Goal: Task Accomplishment & Management: Manage account settings

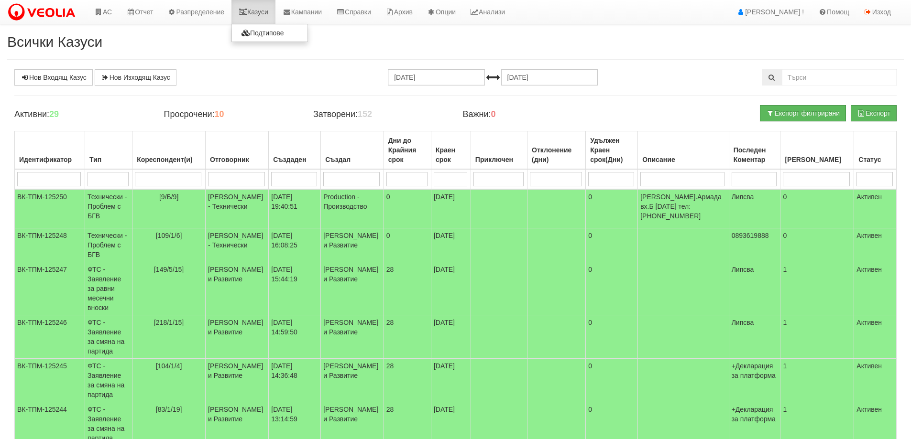
click at [269, 16] on link "Казуси" at bounding box center [253, 12] width 44 height 24
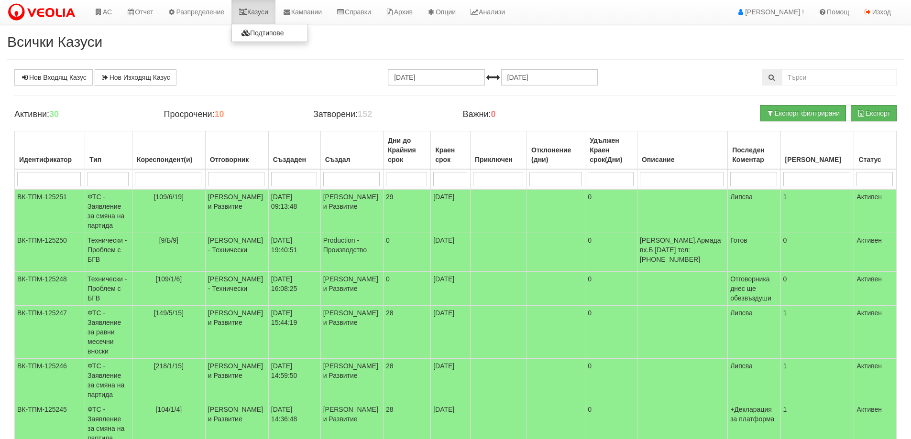
click at [269, 14] on link "Казуси" at bounding box center [253, 12] width 44 height 24
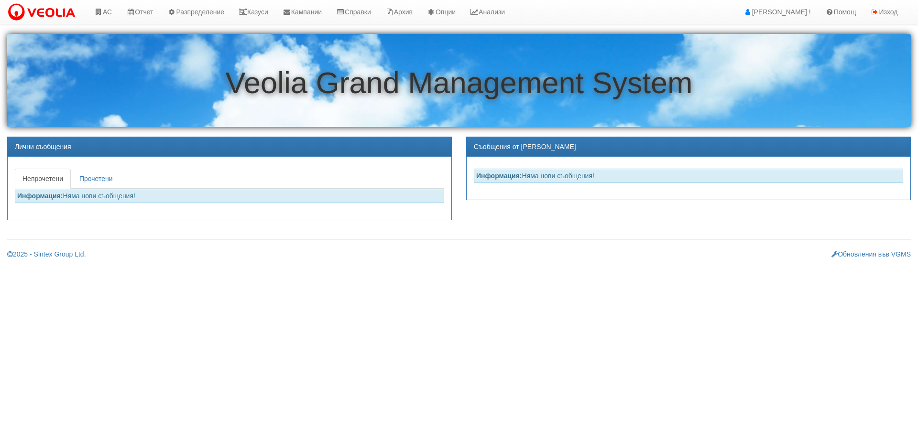
click at [107, 17] on link "АС" at bounding box center [103, 12] width 32 height 24
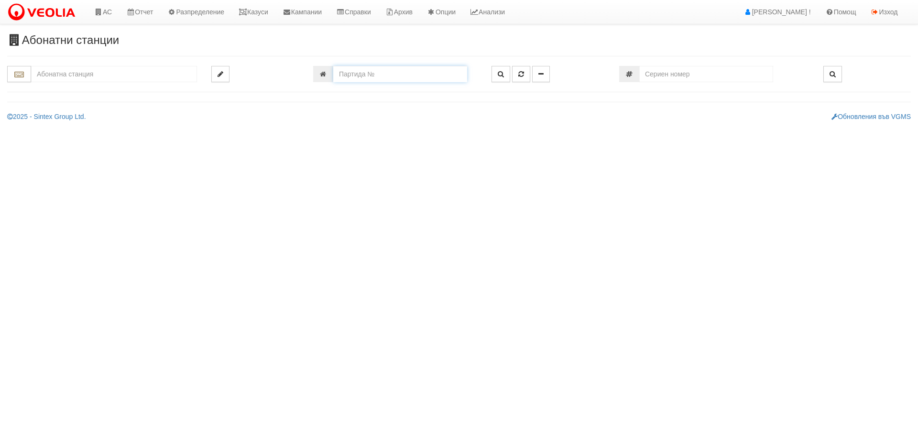
click at [391, 75] on input "number" at bounding box center [400, 74] width 134 height 16
click at [121, 77] on input "text" at bounding box center [114, 74] width 166 height 16
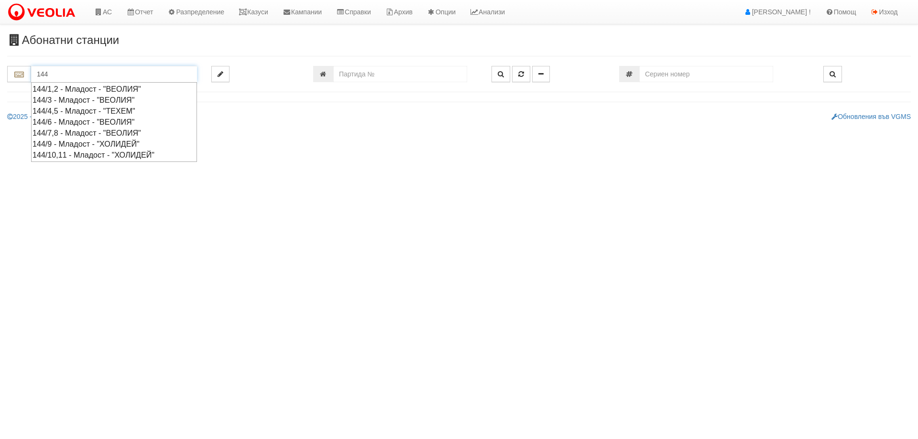
click at [99, 122] on div "144/6 - Младост - "ВЕОЛИЯ"" at bounding box center [114, 122] width 163 height 11
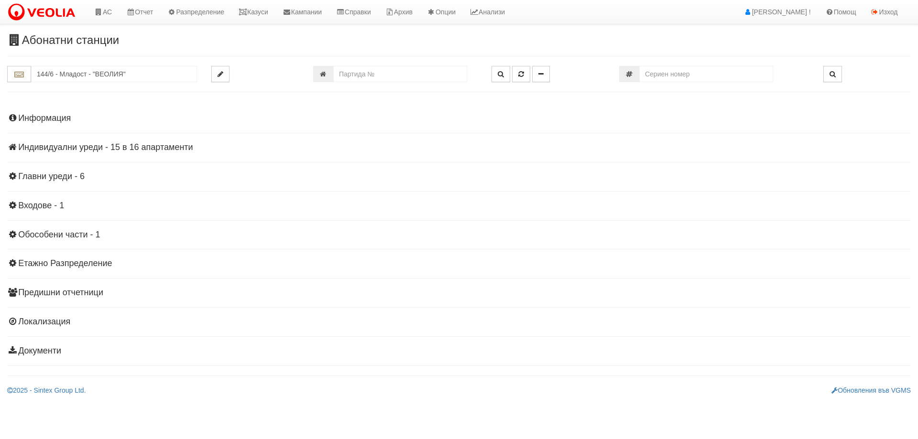
click at [64, 119] on h4 "Информация" at bounding box center [459, 119] width 904 height 10
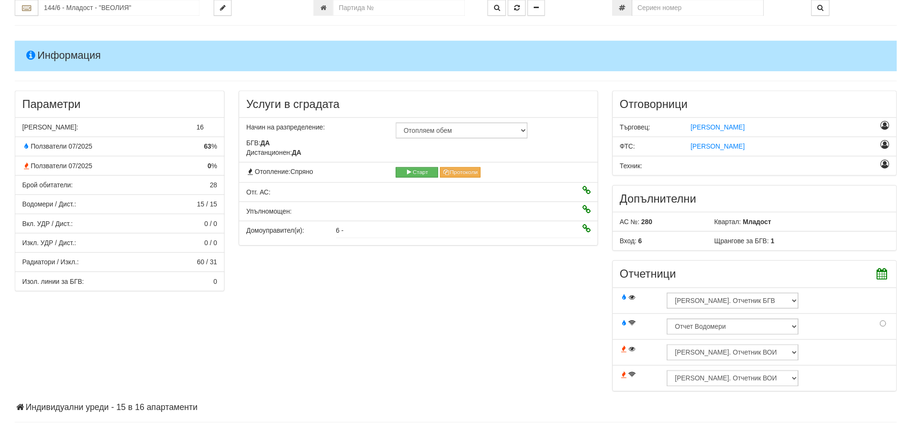
scroll to position [143, 0]
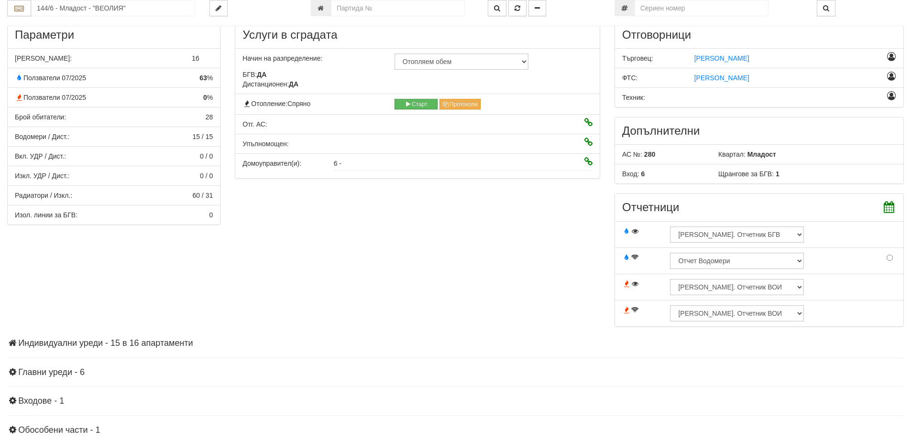
drag, startPoint x: 107, startPoint y: 344, endPoint x: 119, endPoint y: 325, distance: 22.6
click at [107, 344] on h4 "Индивидуални уреди - 15 в 16 апартаменти" at bounding box center [455, 344] width 897 height 10
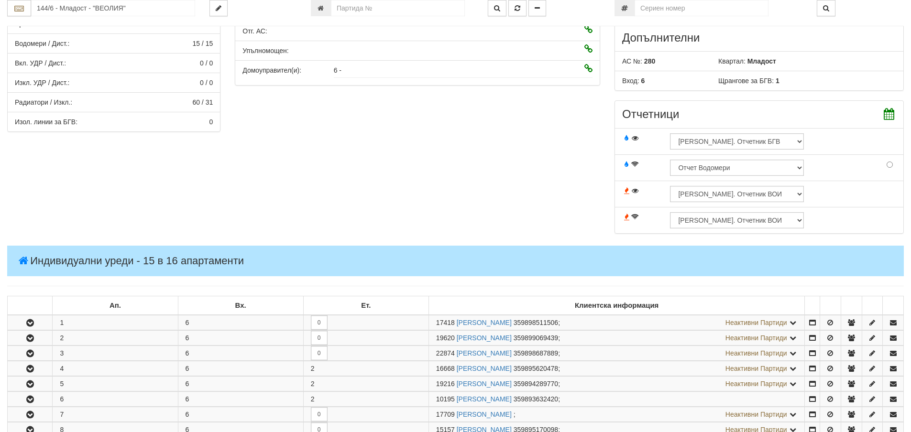
scroll to position [335, 0]
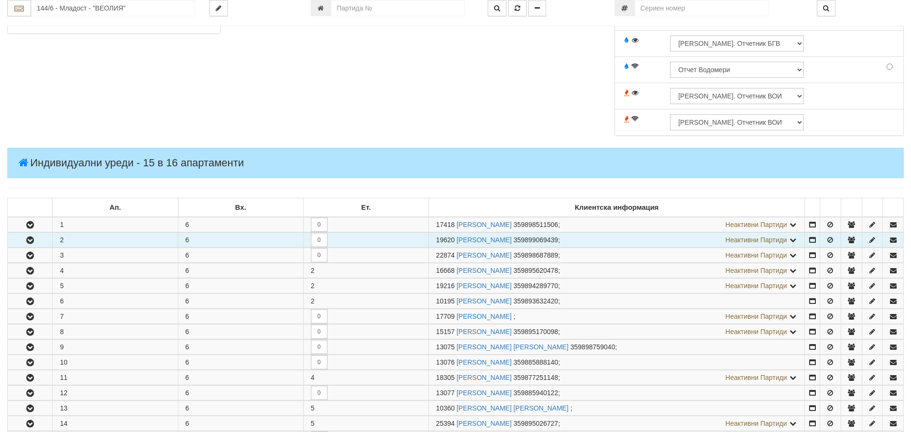
click at [35, 244] on icon "button" at bounding box center [29, 240] width 11 height 7
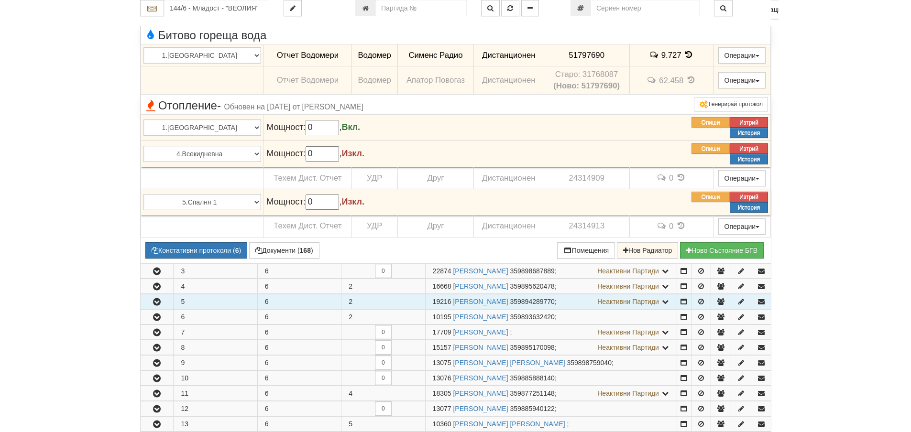
scroll to position [574, 0]
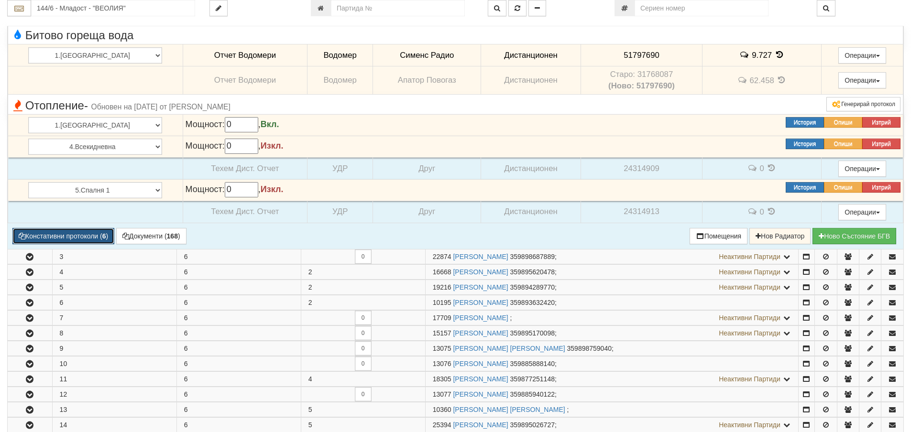
click at [61, 242] on button "Констативни протоколи ( 6 )" at bounding box center [63, 236] width 102 height 16
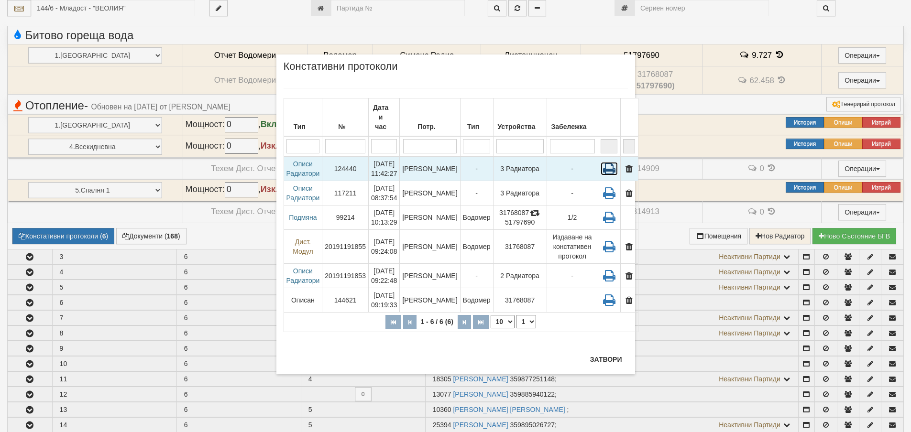
click at [601, 162] on icon at bounding box center [609, 168] width 17 height 13
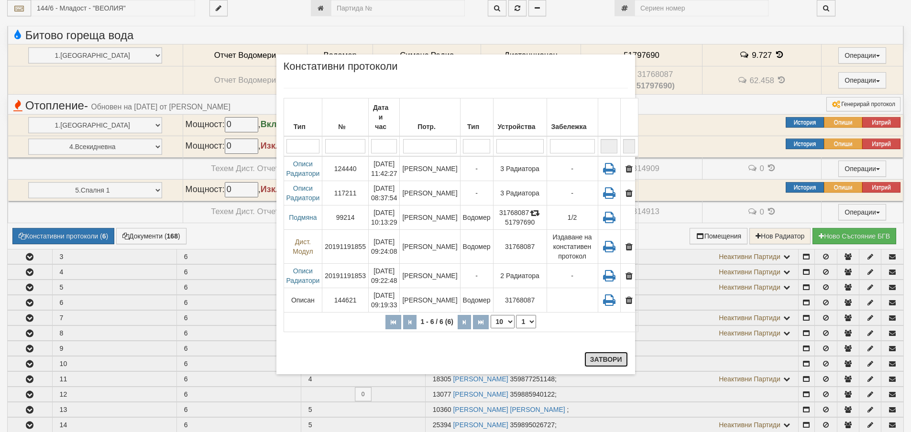
click at [605, 356] on button "Затвори" at bounding box center [606, 359] width 44 height 15
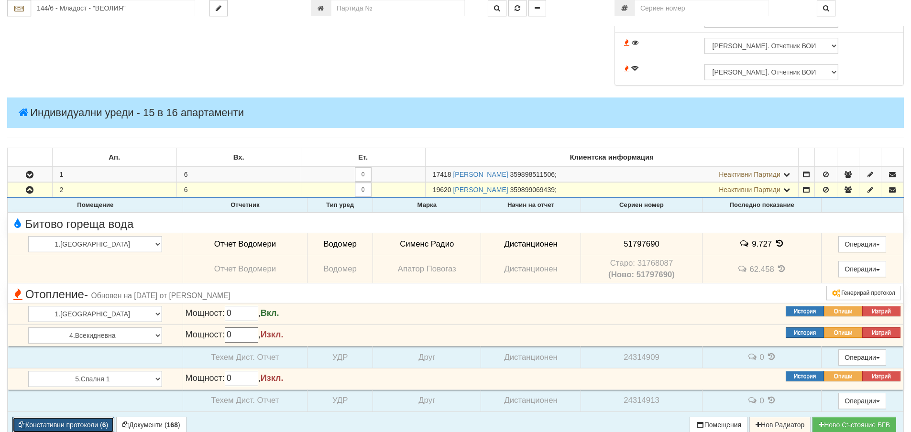
scroll to position [478, 0]
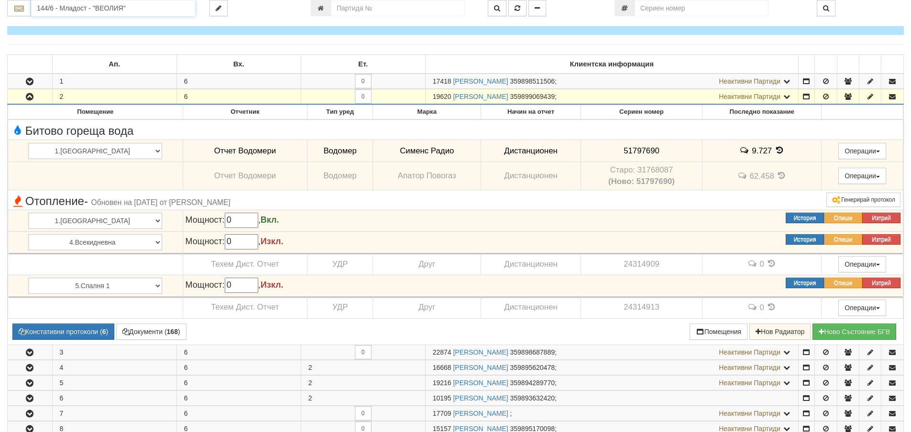
click at [140, 14] on input "144/6 - Младост - "ВЕОЛИЯ"" at bounding box center [113, 8] width 164 height 16
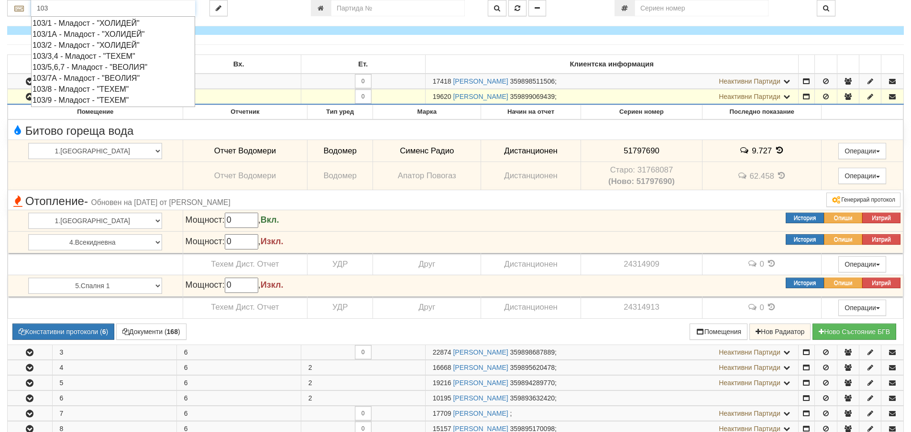
click at [90, 77] on div "103/7А - Младост - "ВЕОЛИЯ"" at bounding box center [113, 78] width 161 height 11
type input "103/7А - Младост - "ВЕОЛИЯ""
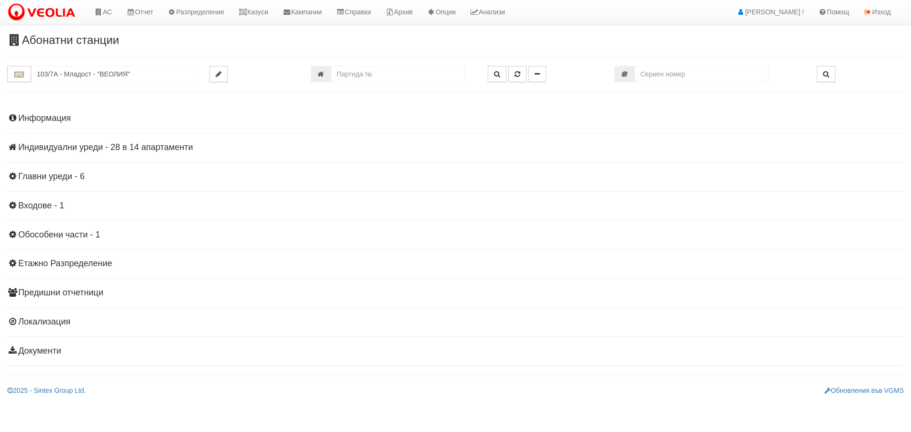
scroll to position [0, 0]
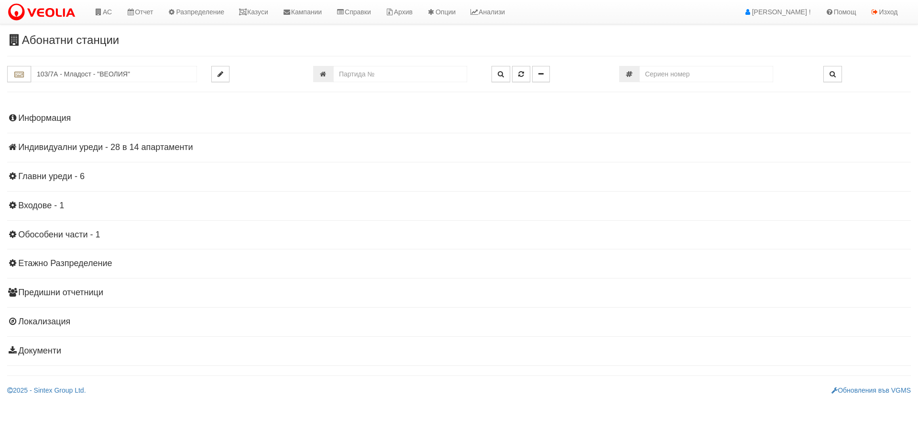
click at [135, 152] on h4 "Индивидуални уреди - 28 в 14 апартаменти" at bounding box center [459, 148] width 904 height 10
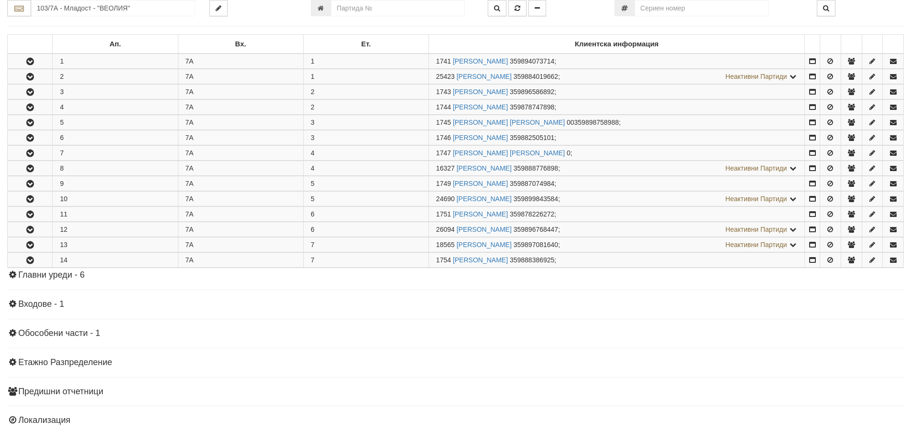
scroll to position [228, 0]
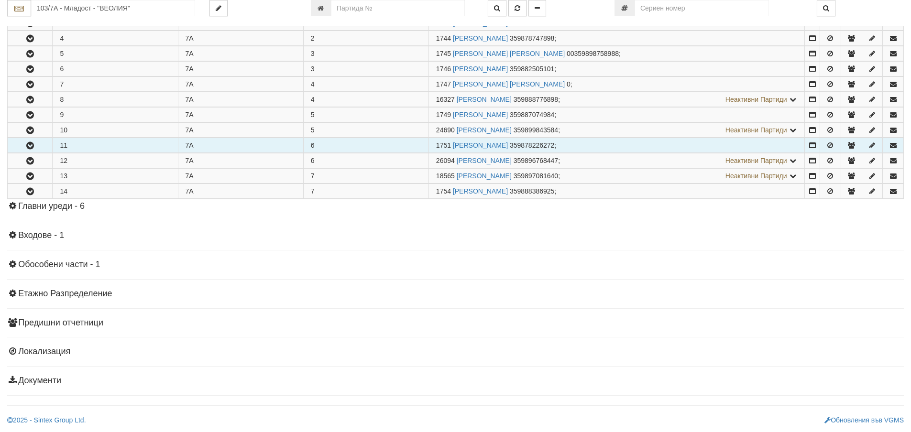
click at [21, 151] on button "button" at bounding box center [30, 145] width 44 height 14
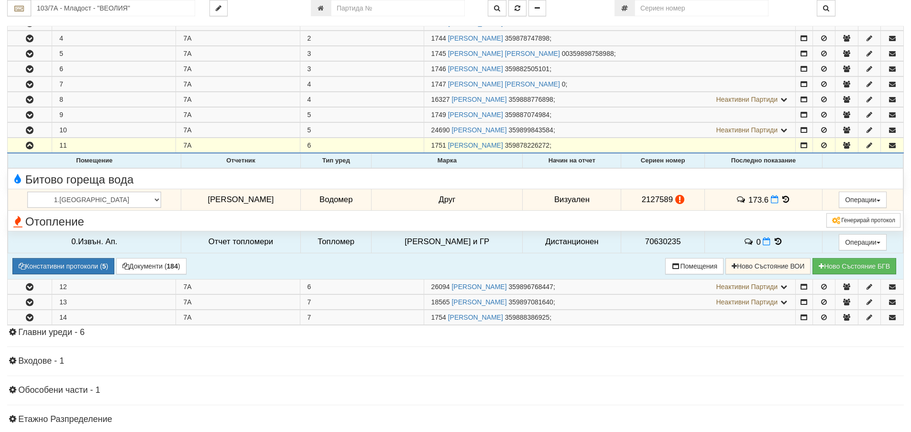
click at [780, 198] on icon at bounding box center [785, 200] width 11 height 8
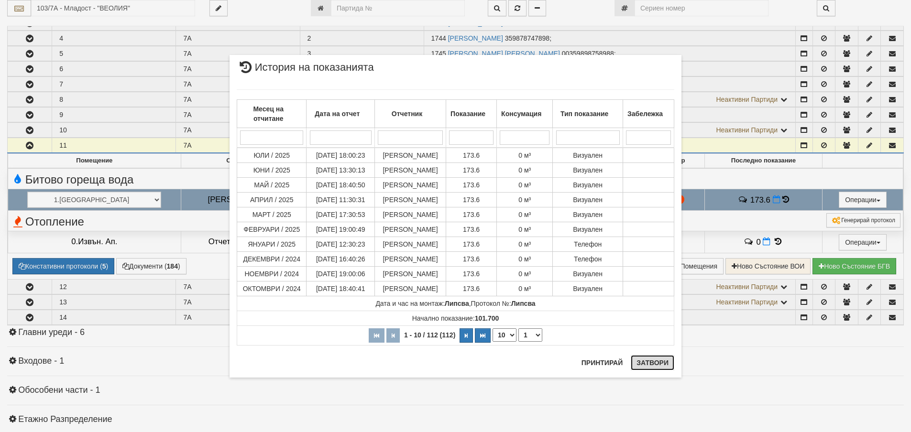
drag, startPoint x: 658, startPoint y: 369, endPoint x: 634, endPoint y: 363, distance: 25.1
click at [634, 363] on button "Затвори" at bounding box center [653, 362] width 44 height 15
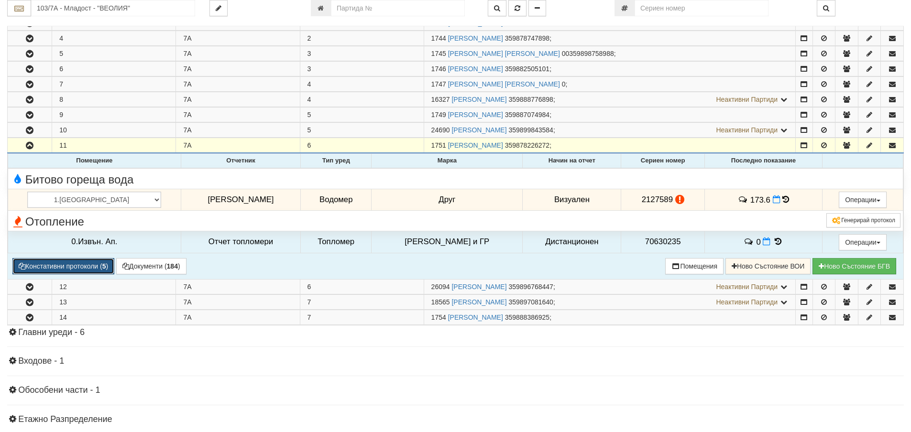
click at [78, 264] on button "Констативни протоколи ( 5 )" at bounding box center [63, 266] width 102 height 16
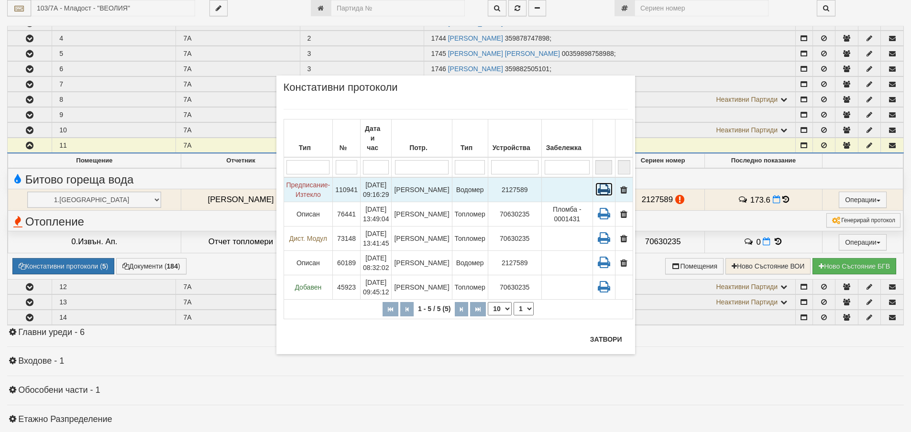
click at [600, 183] on icon at bounding box center [603, 189] width 17 height 13
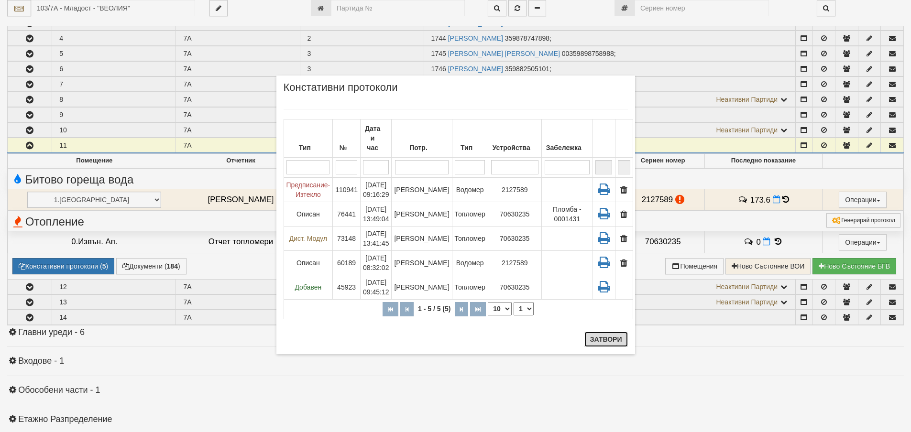
click at [602, 342] on button "Затвори" at bounding box center [606, 339] width 44 height 15
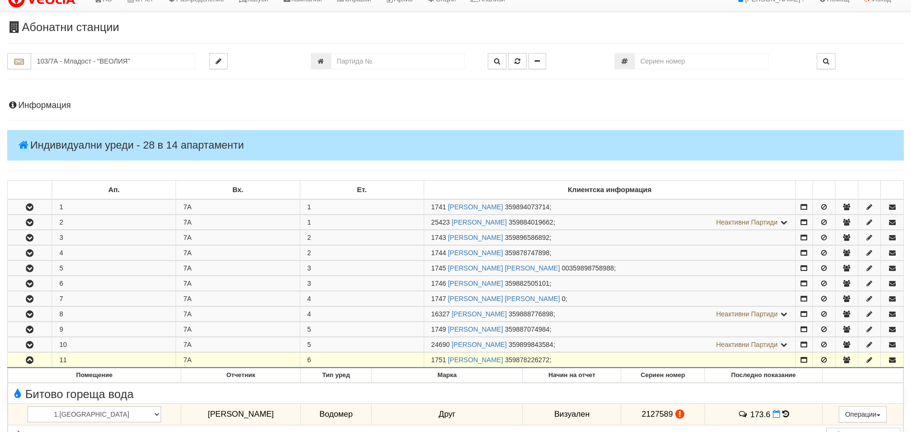
scroll to position [0, 0]
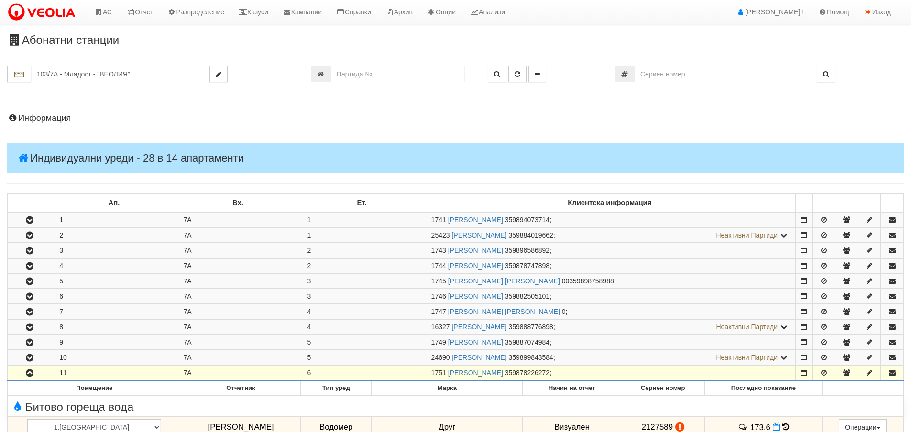
click at [50, 113] on div "Информация Параметри Брой Апартаменти: 14 Ползватели 07/2025 21 % 0 % 30" at bounding box center [455, 426] width 897 height 648
click at [56, 118] on h4 "Информация" at bounding box center [455, 119] width 897 height 10
click at [51, 110] on div "Информация Параметри Брой Апартаменти: 14 Ползватели 07/2025 21 % 0 % 30" at bounding box center [455, 426] width 897 height 648
click at [55, 117] on h4 "Информация" at bounding box center [455, 119] width 897 height 10
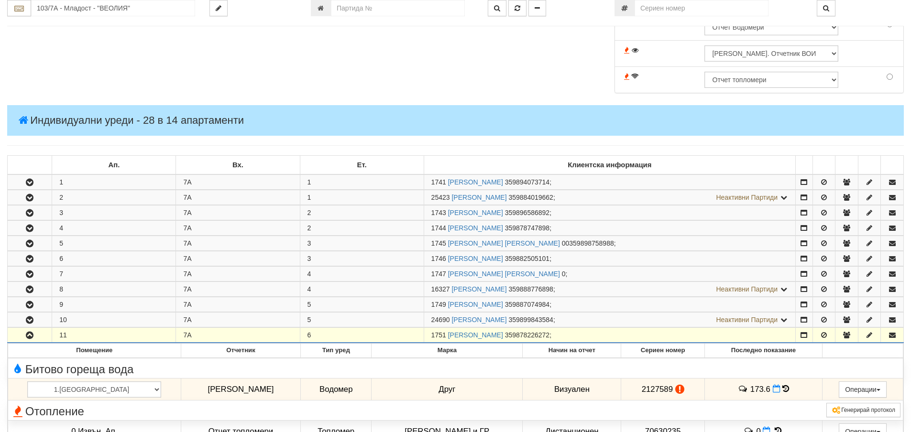
scroll to position [383, 0]
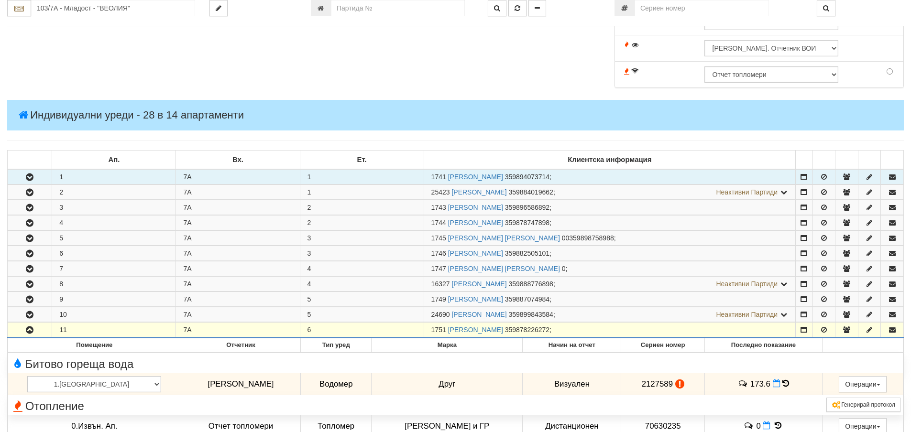
click at [23, 176] on button "button" at bounding box center [30, 177] width 44 height 14
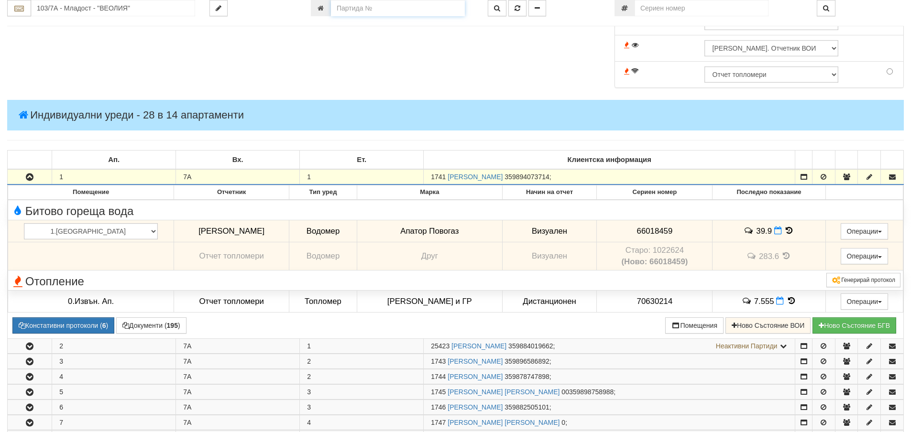
click at [433, 13] on input "number" at bounding box center [398, 8] width 134 height 16
drag, startPoint x: 437, startPoint y: 0, endPoint x: 435, endPoint y: 5, distance: 5.2
click at [436, 1] on input "number" at bounding box center [398, 8] width 134 height 16
click at [436, 4] on input "number" at bounding box center [398, 8] width 134 height 16
type input "17262"
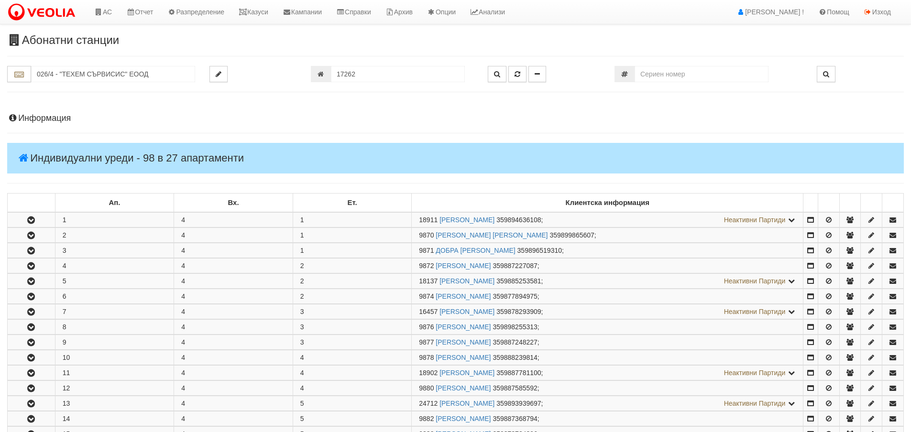
scroll to position [427, 0]
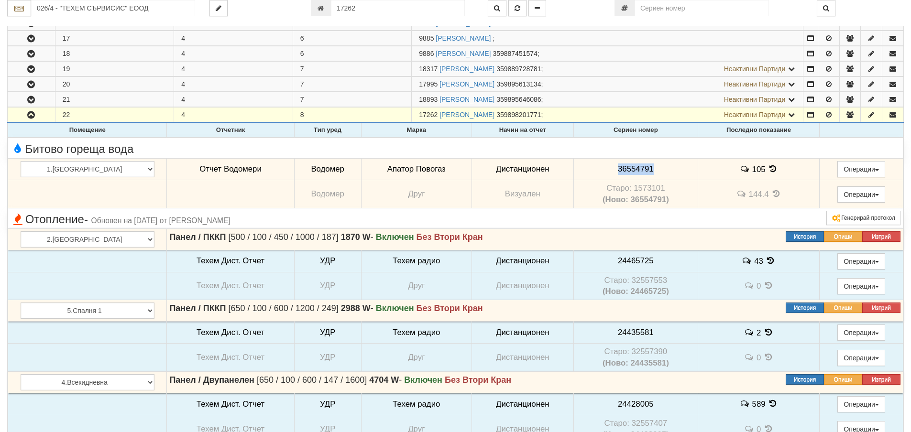
drag, startPoint x: 603, startPoint y: 169, endPoint x: 639, endPoint y: 170, distance: 36.4
click at [643, 170] on td "36554791" at bounding box center [635, 169] width 124 height 22
copy span "36554791"
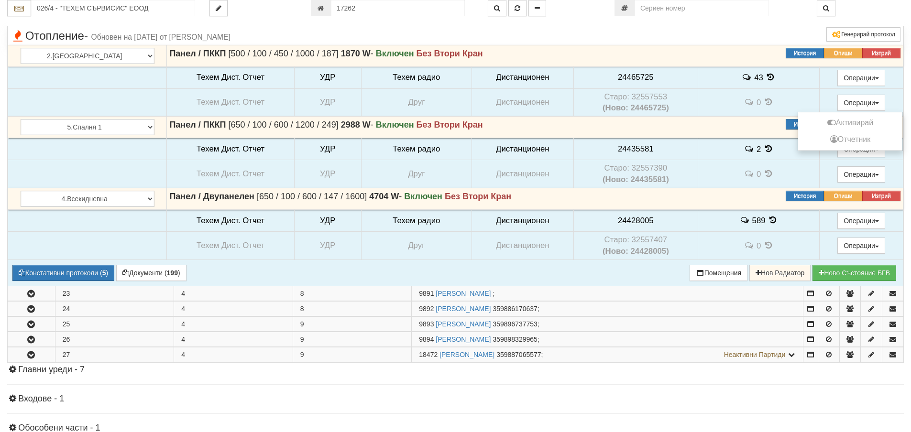
scroll to position [714, 0]
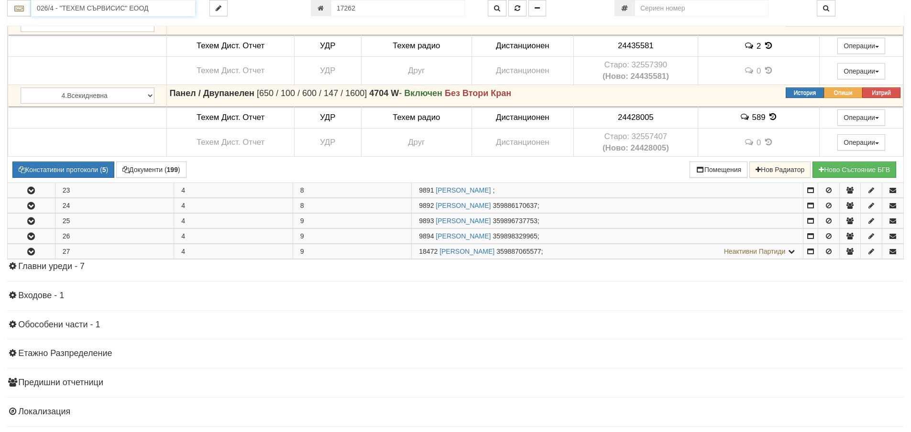
click at [161, 11] on input "026/4 - "ТЕХЕМ СЪРВИСИС" ЕООД" at bounding box center [113, 8] width 164 height 16
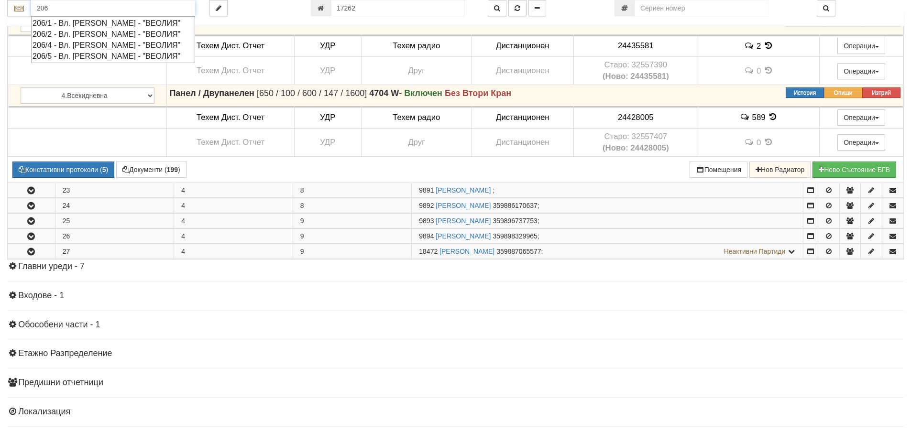
click at [130, 25] on div "206/1 - Вл. Варненчик - "ВЕОЛИЯ"" at bounding box center [113, 23] width 161 height 11
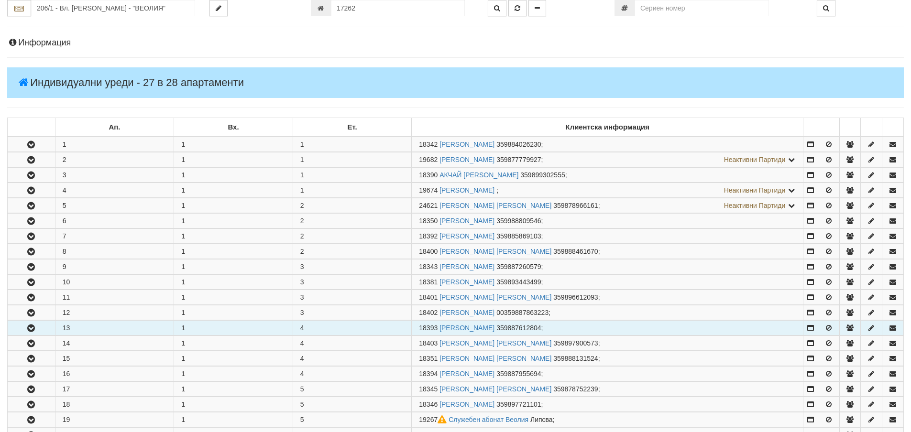
scroll to position [143, 0]
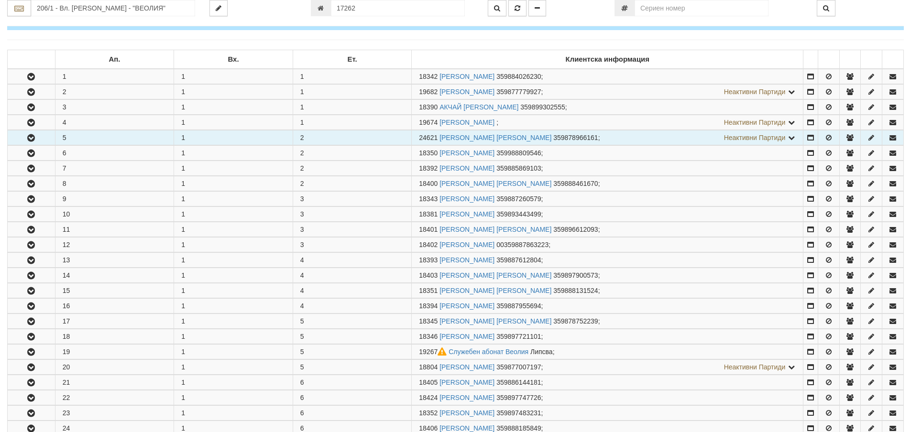
drag, startPoint x: 44, startPoint y: 104, endPoint x: 62, endPoint y: 134, distance: 35.2
click at [44, 105] on button "button" at bounding box center [31, 107] width 47 height 14
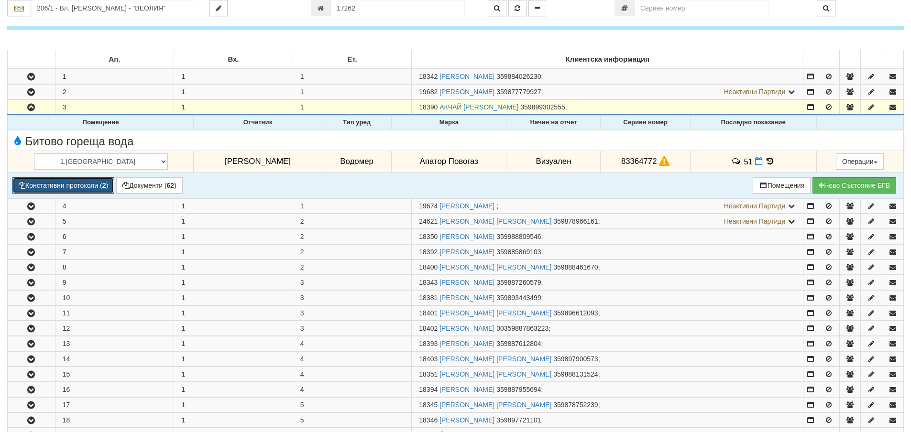
click at [68, 188] on button "Констативни протоколи ( 2 )" at bounding box center [63, 185] width 102 height 16
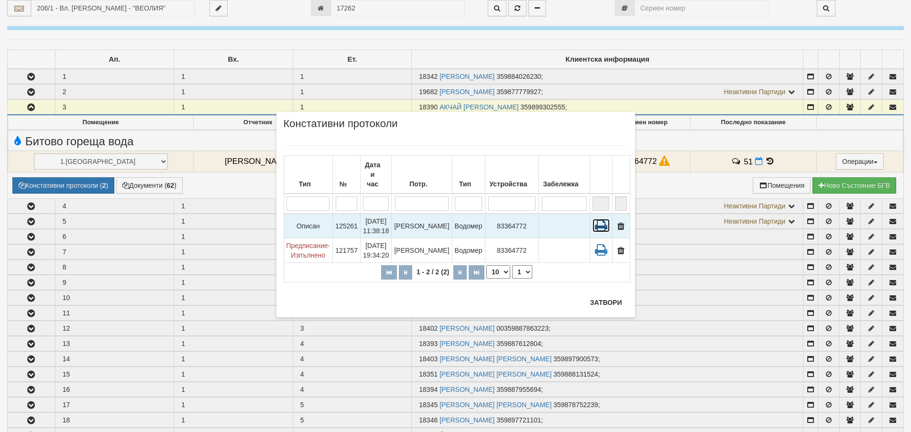
click at [596, 219] on icon at bounding box center [601, 225] width 17 height 13
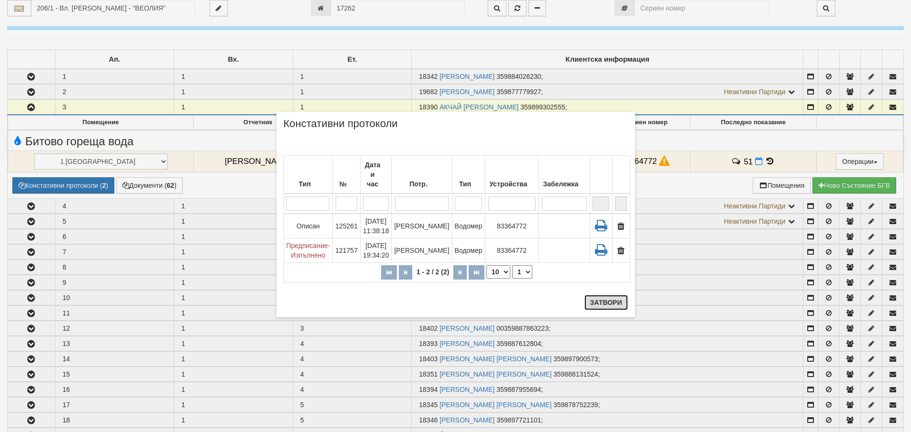
click at [624, 302] on button "Затвори" at bounding box center [606, 302] width 44 height 15
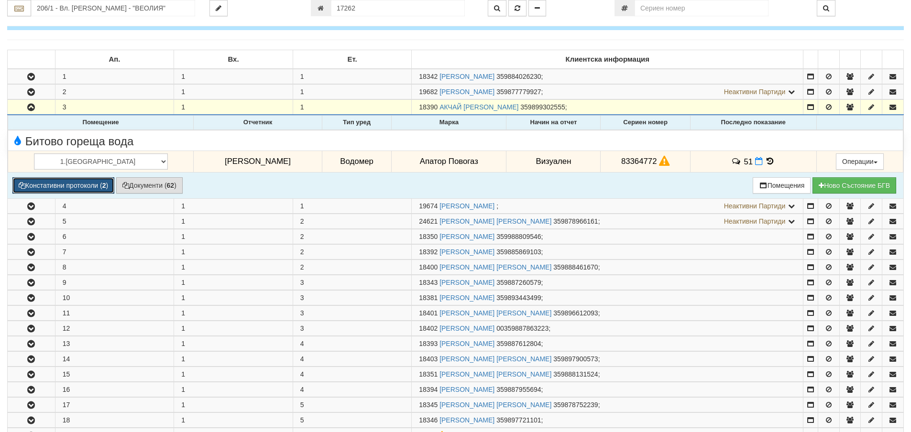
click at [94, 187] on button "Констативни протоколи ( 2 )" at bounding box center [63, 185] width 102 height 16
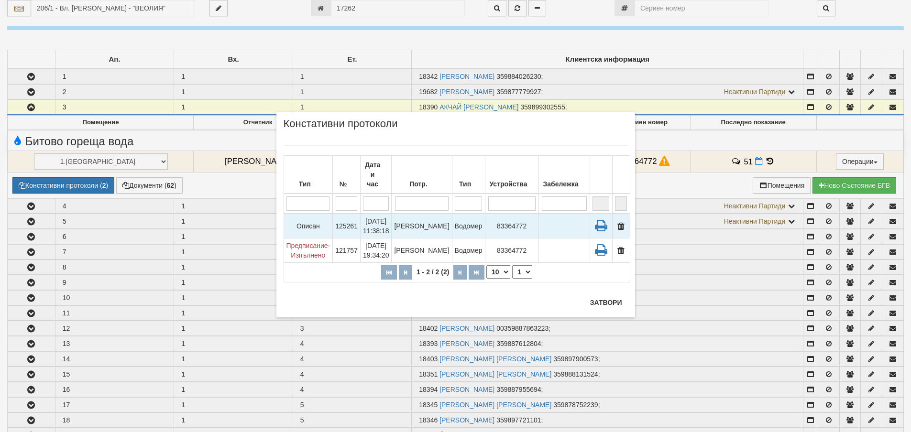
click at [622, 223] on icon "button" at bounding box center [620, 226] width 11 height 7
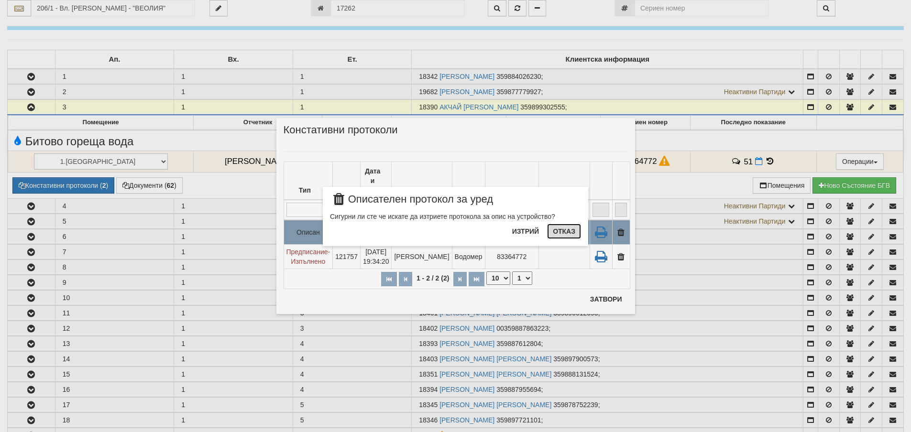
click at [569, 235] on button "Отказ" at bounding box center [564, 231] width 34 height 15
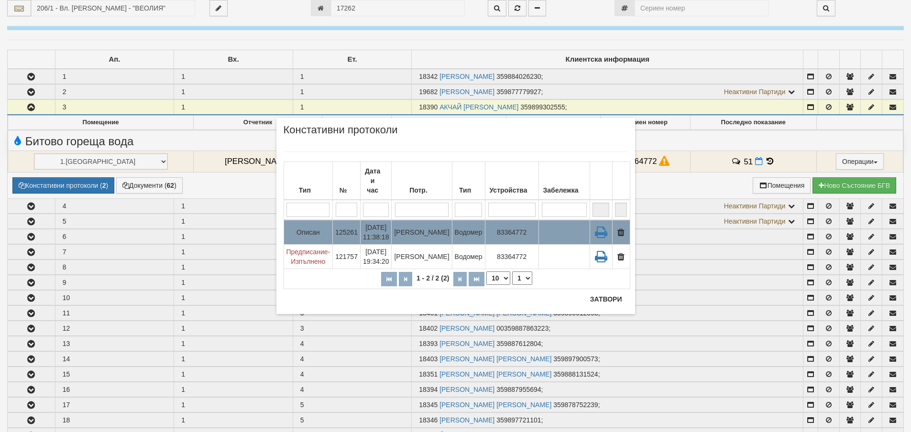
click at [618, 230] on icon "button" at bounding box center [620, 233] width 11 height 7
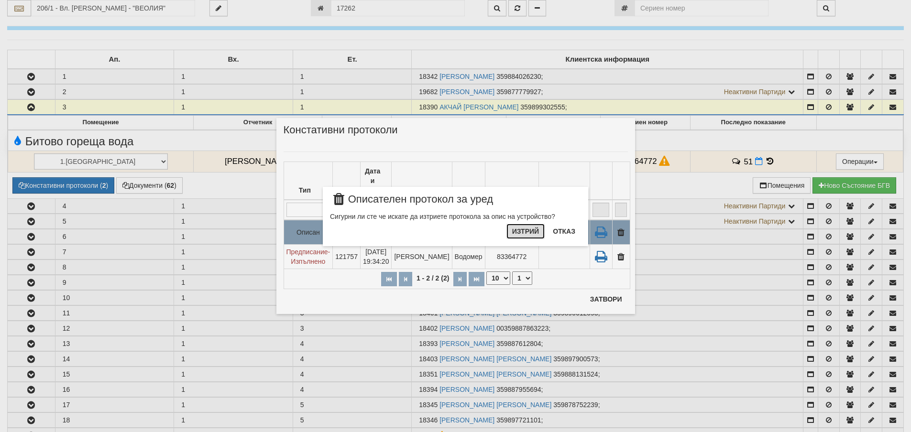
click at [526, 232] on button "Изтрий" at bounding box center [525, 231] width 38 height 15
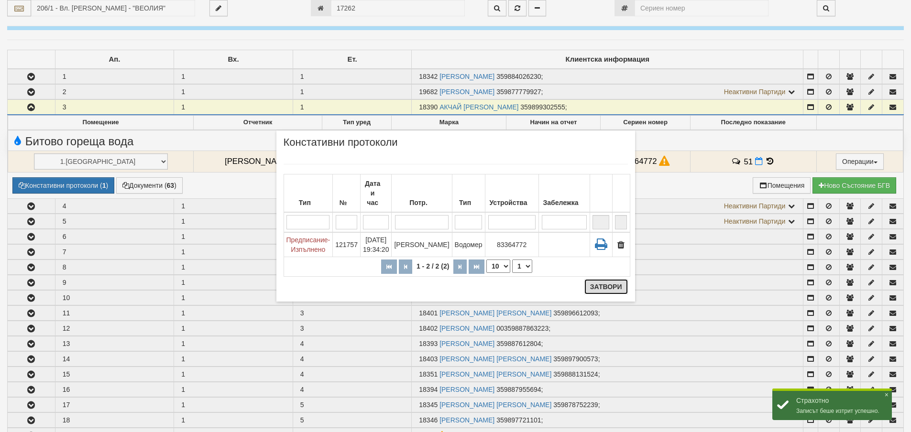
click at [595, 286] on button "Затвори" at bounding box center [606, 286] width 44 height 15
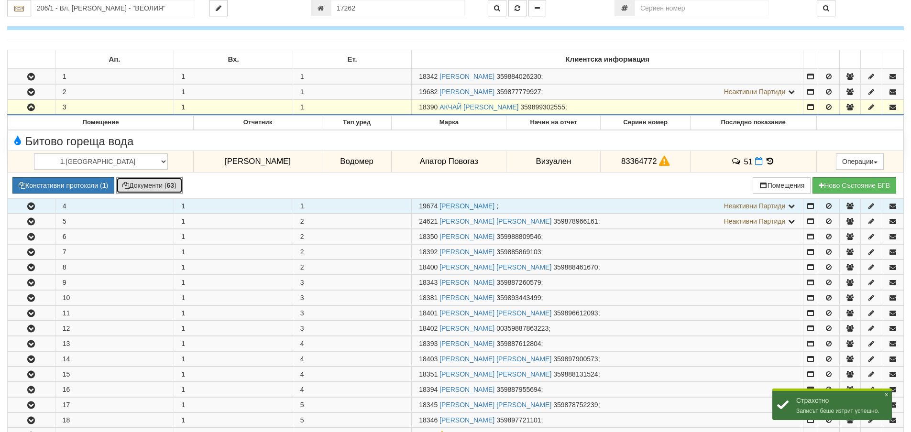
drag, startPoint x: 176, startPoint y: 187, endPoint x: 171, endPoint y: 199, distance: 12.7
click at [175, 188] on b "63" at bounding box center [171, 186] width 8 height 8
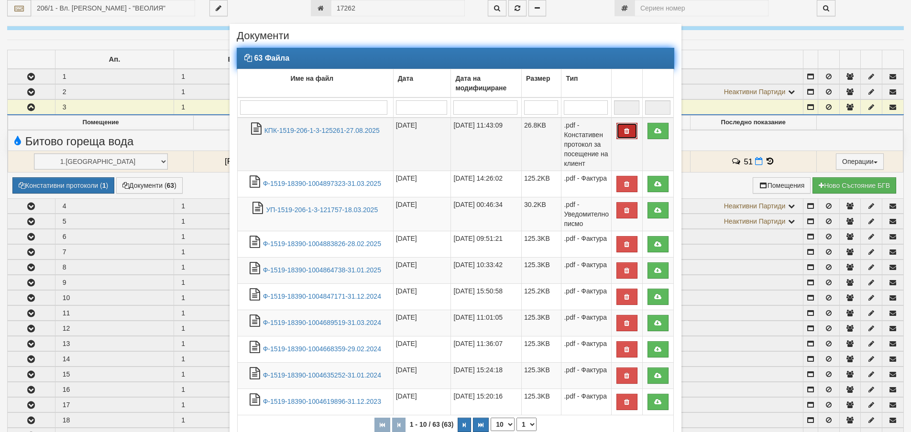
click at [626, 131] on icon "button" at bounding box center [627, 131] width 9 height 7
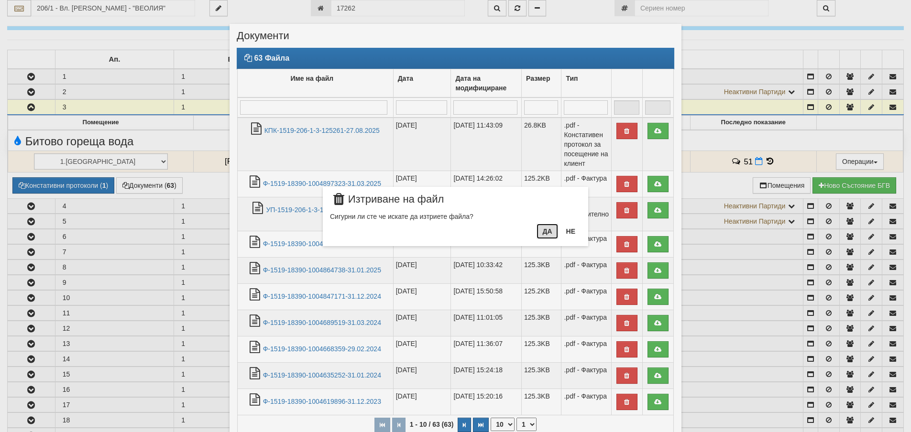
click at [546, 232] on button "Да" at bounding box center [547, 231] width 21 height 15
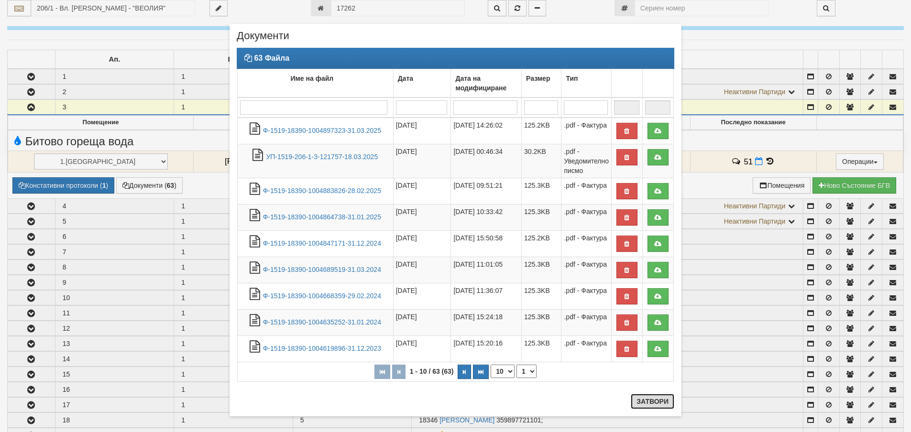
click at [658, 399] on button "Затвори" at bounding box center [653, 401] width 44 height 15
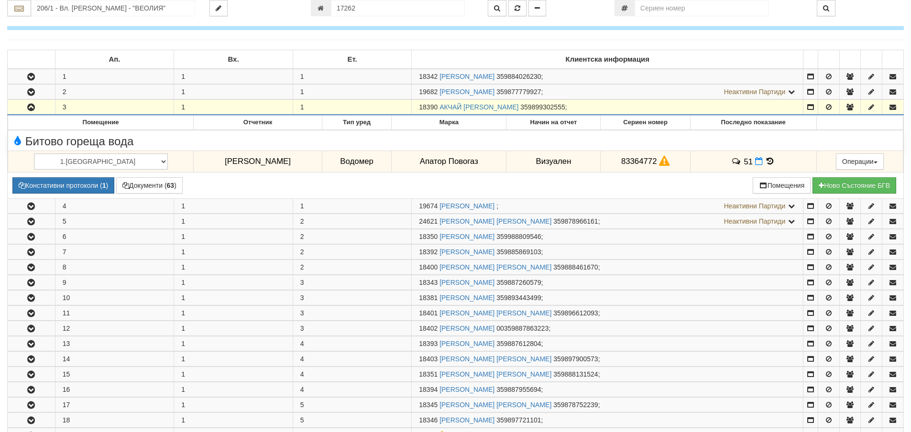
click at [29, 106] on icon "button" at bounding box center [30, 107] width 11 height 7
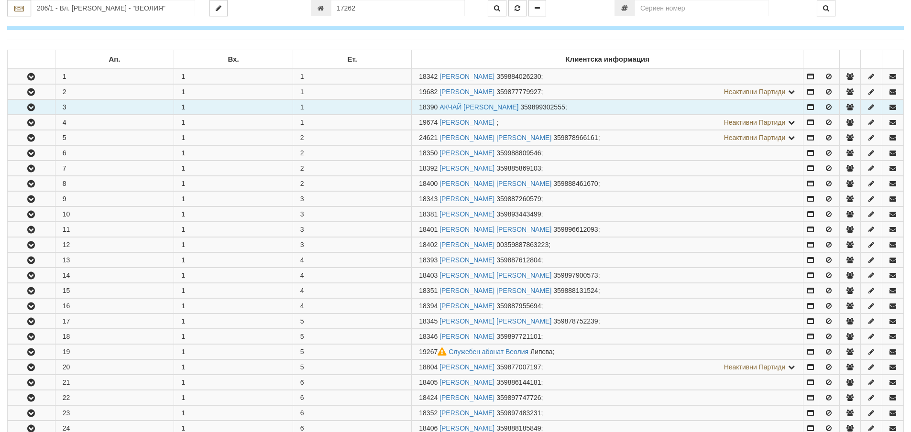
click at [30, 104] on icon "button" at bounding box center [30, 107] width 11 height 7
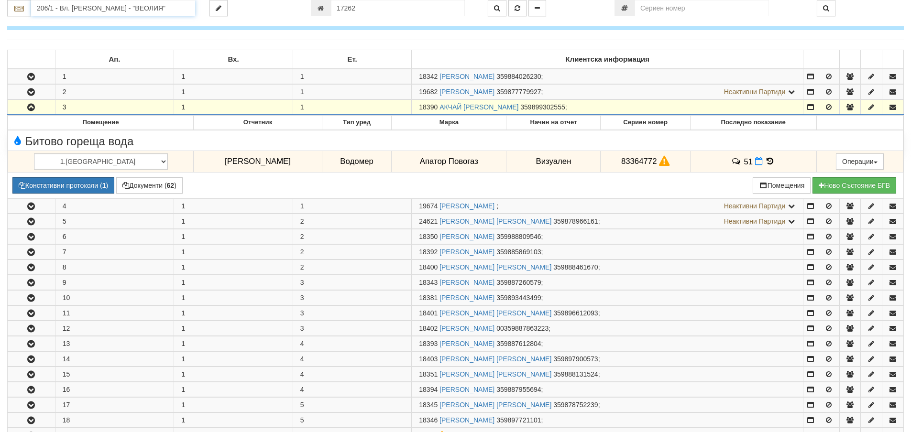
click at [170, 11] on input "206/1 - Вл. Варненчик - "ВЕОЛИЯ"" at bounding box center [113, 8] width 164 height 16
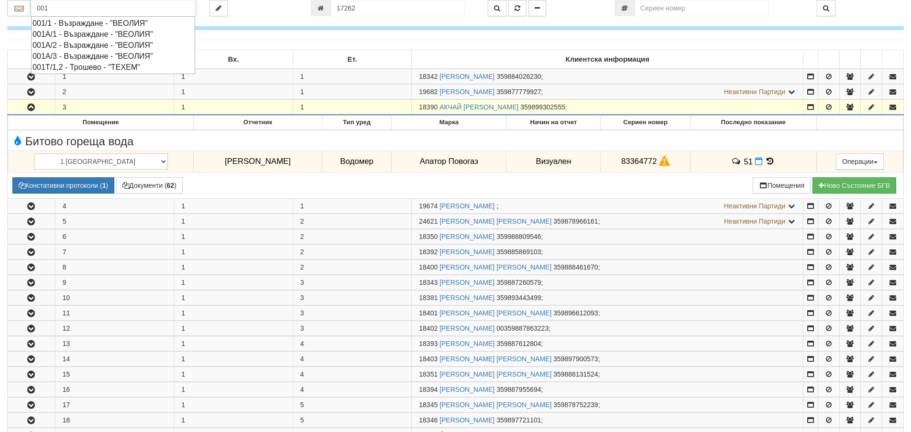
type input "001"
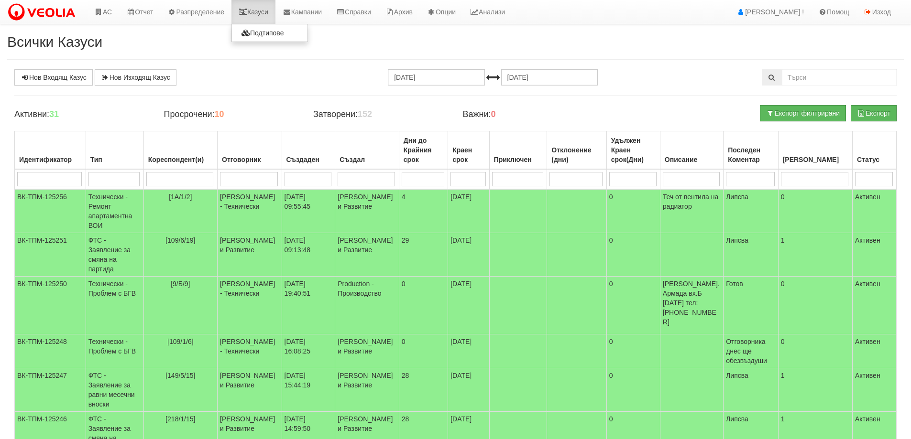
click at [267, 18] on link "Казуси" at bounding box center [253, 12] width 44 height 24
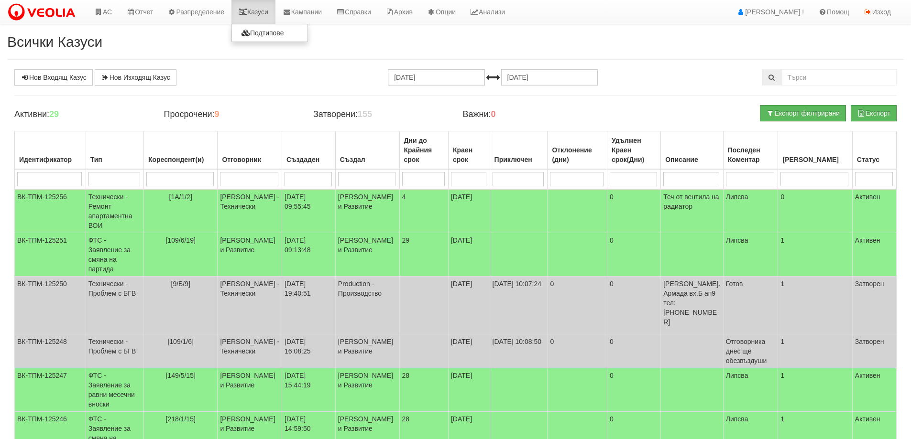
click at [267, 5] on link "Казуси" at bounding box center [253, 12] width 44 height 24
click at [269, 11] on link "Казуси" at bounding box center [253, 12] width 44 height 24
